Goal: Information Seeking & Learning: Learn about a topic

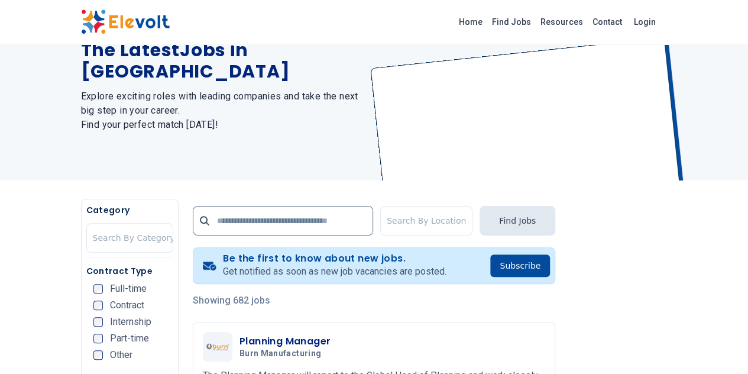
scroll to position [157, 0]
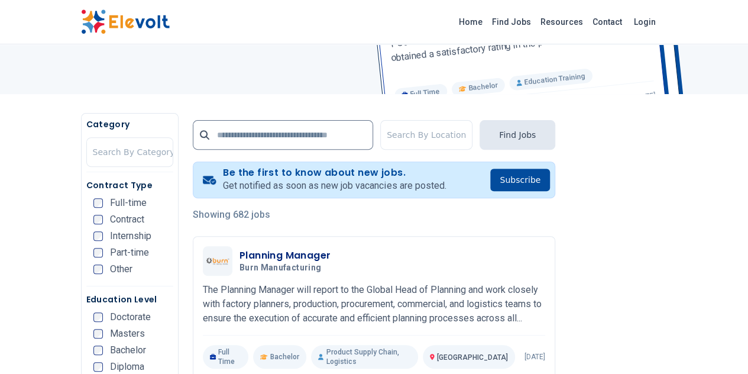
click at [81, 18] on img at bounding box center [125, 21] width 89 height 25
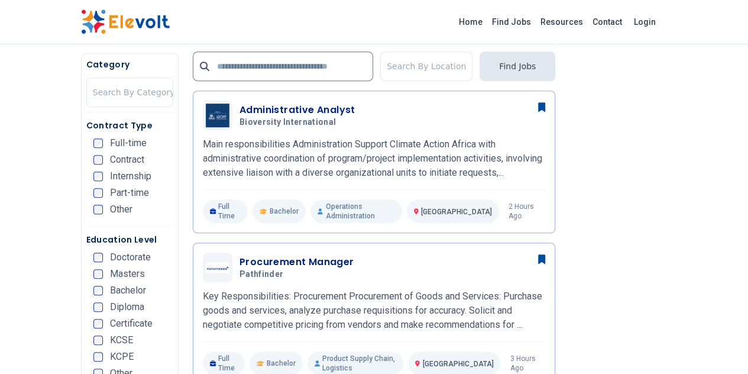
scroll to position [315, 0]
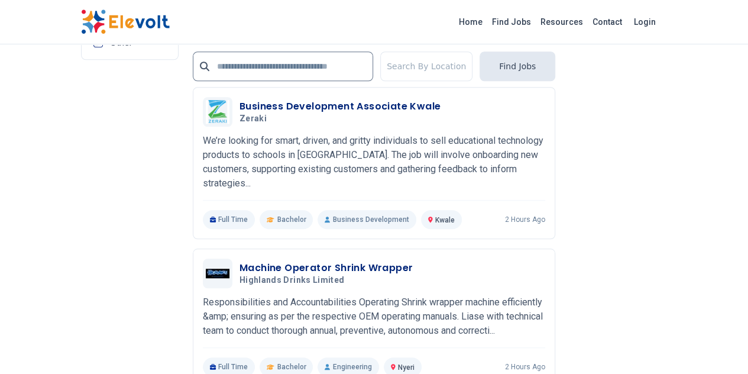
scroll to position [2682, 0]
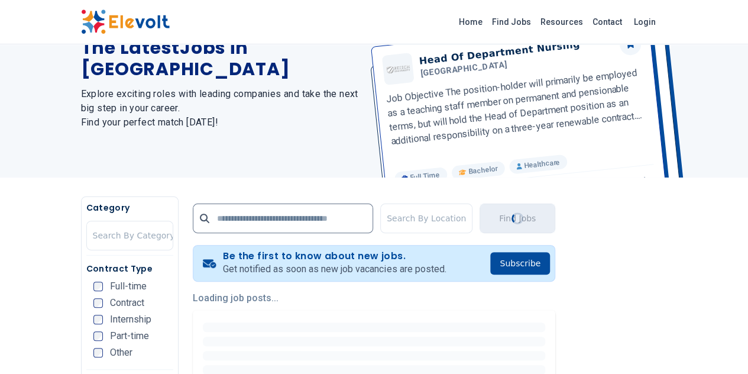
scroll to position [157, 0]
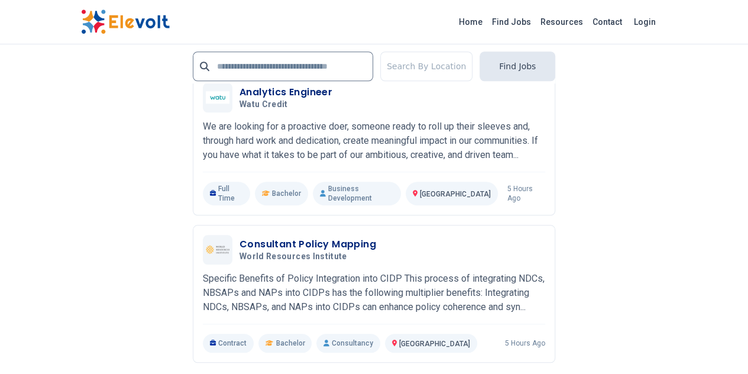
scroll to position [2760, 0]
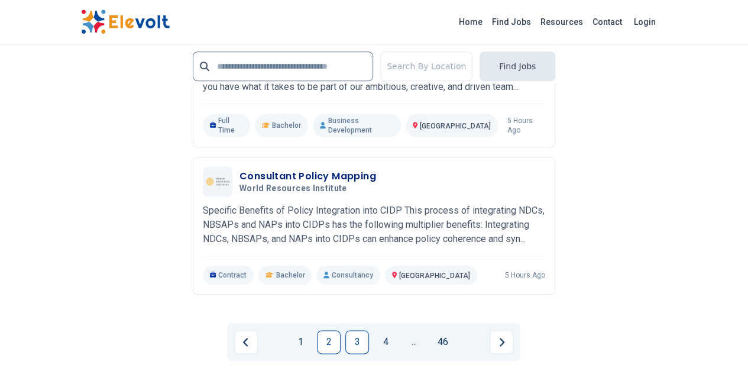
click at [348, 330] on link "3" at bounding box center [357, 342] width 24 height 24
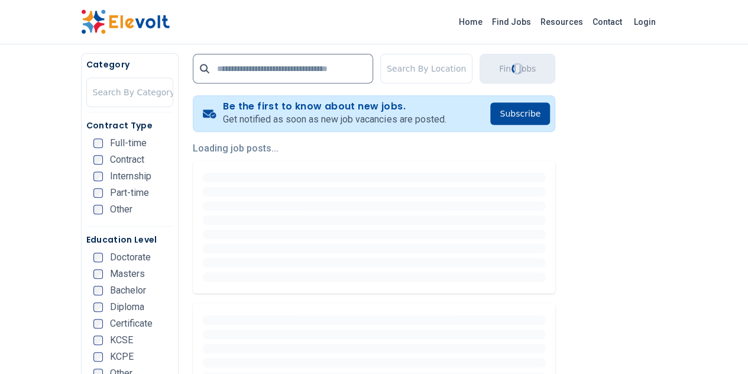
scroll to position [237, 0]
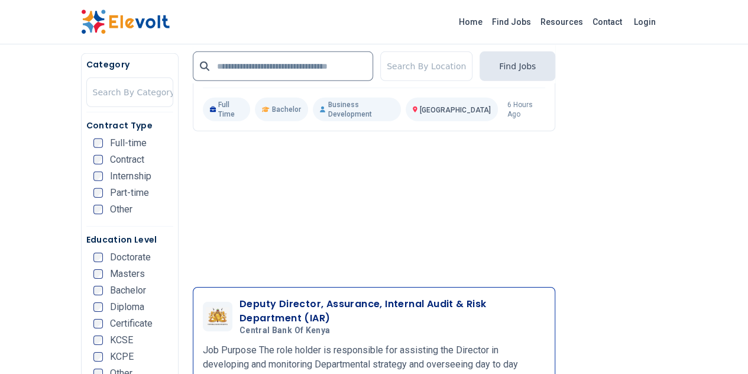
scroll to position [1814, 0]
